Goal: Task Accomplishment & Management: Manage account settings

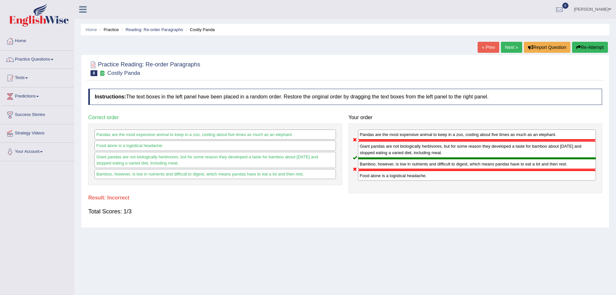
click at [462, 211] on div "Total Scores: 1/3" at bounding box center [345, 212] width 514 height 16
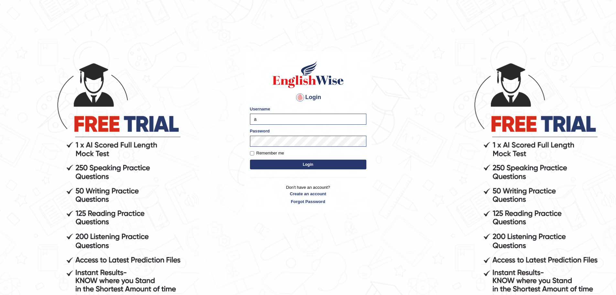
type input "abi5hek"
click at [304, 167] on button "Login" at bounding box center [308, 165] width 116 height 10
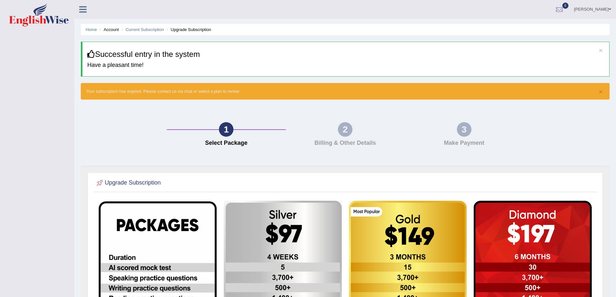
click at [82, 16] on div "Abhishek Sanilkumar Toggle navigation Username: abi5hek Access Type: Online Sub…" at bounding box center [345, 9] width 542 height 19
click at [91, 32] on li "Home" at bounding box center [91, 30] width 11 height 6
click at [92, 31] on link "Home" at bounding box center [91, 29] width 11 height 5
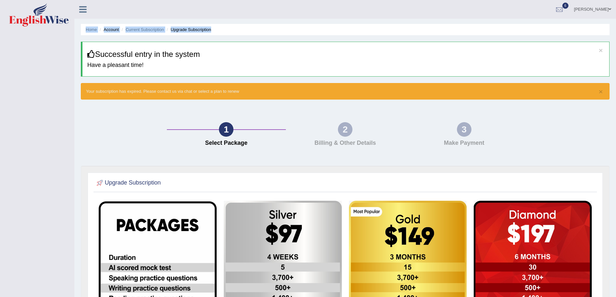
click at [92, 28] on link "Home" at bounding box center [91, 29] width 11 height 5
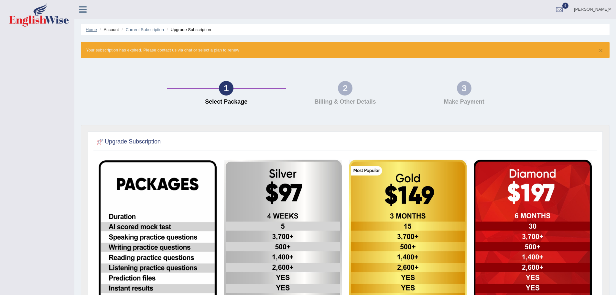
click at [94, 32] on link "Home" at bounding box center [91, 29] width 11 height 5
